Goal: Task Accomplishment & Management: Manage account settings

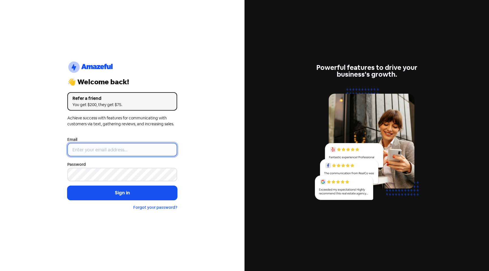
type input "[PERSON_NAME][EMAIL_ADDRESS][DOMAIN_NAME]"
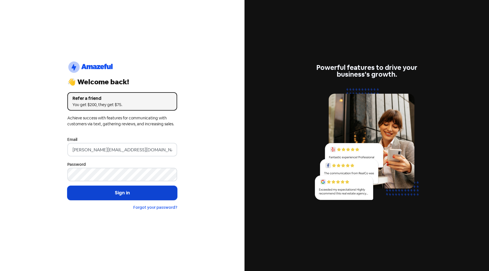
click at [117, 189] on button "Sign in" at bounding box center [122, 193] width 110 height 14
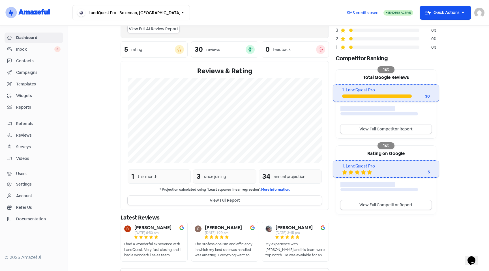
scroll to position [72, 0]
